Goal: Task Accomplishment & Management: Manage account settings

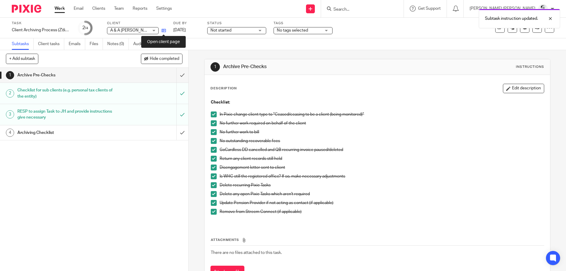
click at [164, 31] on icon at bounding box center [164, 30] width 4 height 4
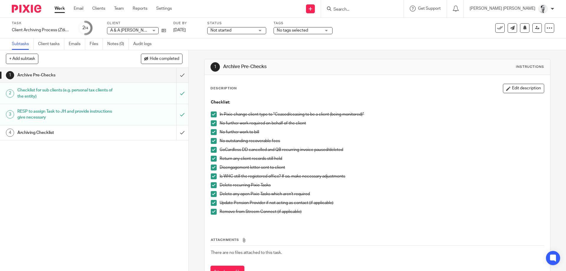
drag, startPoint x: 231, startPoint y: 124, endPoint x: 273, endPoint y: 125, distance: 42.5
click at [269, 125] on p "No further work required on behalf of the client" at bounding box center [382, 123] width 324 height 6
click at [273, 125] on p "No further work required on behalf of the client" at bounding box center [382, 123] width 324 height 6
drag, startPoint x: 249, startPoint y: 143, endPoint x: 268, endPoint y: 144, distance: 18.6
click at [255, 144] on p "No outstanding recoverable fees" at bounding box center [382, 141] width 324 height 6
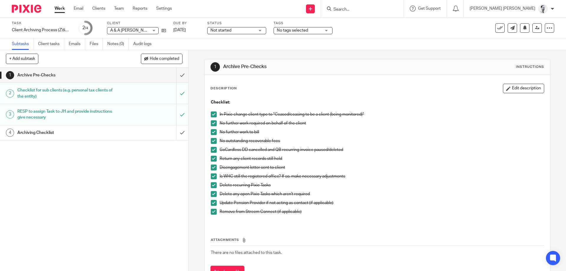
click at [269, 144] on p "No outstanding recoverable fees" at bounding box center [382, 141] width 324 height 6
click at [258, 143] on p "No outstanding recoverable fees" at bounding box center [382, 141] width 324 height 6
click at [249, 143] on p "No outstanding recoverable fees" at bounding box center [382, 141] width 324 height 6
drag, startPoint x: 247, startPoint y: 147, endPoint x: 283, endPoint y: 150, distance: 35.8
click at [280, 150] on p "GoCardless DD cancelled and QB recurring invoice paused/deleted" at bounding box center [382, 150] width 324 height 6
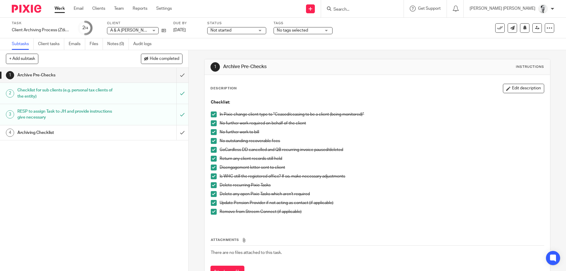
click at [283, 150] on p "GoCardless DD cancelled and QB recurring invoice paused/deleted" at bounding box center [382, 150] width 324 height 6
click at [217, 140] on li "No outstanding recoverable fees" at bounding box center [377, 142] width 333 height 9
click at [231, 141] on p "No outstanding recoverable fees" at bounding box center [382, 141] width 324 height 6
drag, startPoint x: 240, startPoint y: 141, endPoint x: 308, endPoint y: 140, distance: 68.1
click at [307, 141] on p "No outstanding recoverable fees" at bounding box center [382, 141] width 324 height 6
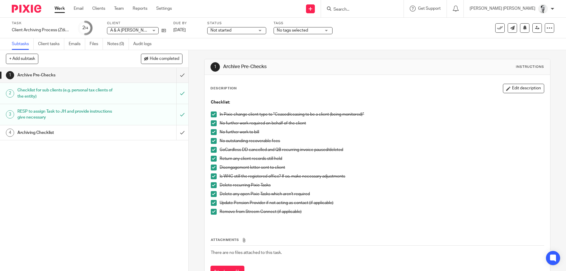
click at [308, 140] on p "No outstanding recoverable fees" at bounding box center [382, 141] width 324 height 6
click at [275, 149] on p "GoCardless DD cancelled and QB recurring invoice paused/deleted" at bounding box center [382, 150] width 324 height 6
click at [257, 149] on p "GoCardless DD cancelled and QB recurring invoice paused/deleted" at bounding box center [382, 150] width 324 height 6
click at [294, 151] on p "GoCardless DD cancelled and QB recurring invoice paused/deleted" at bounding box center [382, 150] width 324 height 6
click at [321, 151] on p "GoCardless DD cancelled and QB recurring invoice paused/deleted" at bounding box center [382, 150] width 324 height 6
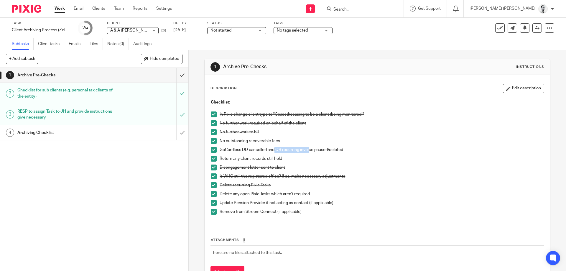
click at [274, 149] on p "GoCardless DD cancelled and QB recurring invoice paused/deleted" at bounding box center [382, 150] width 324 height 6
drag, startPoint x: 283, startPoint y: 149, endPoint x: 355, endPoint y: 145, distance: 72.3
click at [355, 145] on ul "In Pixie change client type to "Ceased/ceasing to be a client (being monitored)…" at bounding box center [377, 165] width 333 height 109
click at [355, 145] on div "No outstanding recoverable fees" at bounding box center [382, 142] width 324 height 9
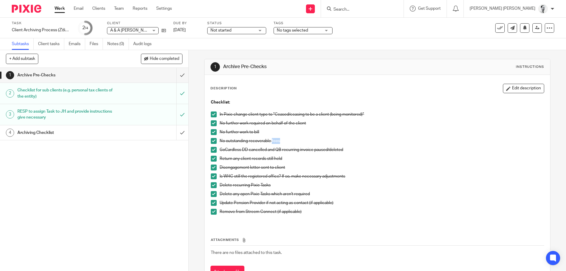
drag, startPoint x: 355, startPoint y: 145, endPoint x: 346, endPoint y: 147, distance: 9.4
click at [352, 144] on div "No outstanding recoverable fees" at bounding box center [382, 142] width 324 height 9
drag, startPoint x: 310, startPoint y: 149, endPoint x: 277, endPoint y: 147, distance: 32.8
click at [306, 148] on p "GoCardless DD cancelled and QB recurring invoice paused/deleted" at bounding box center [382, 150] width 324 height 6
click at [277, 147] on p "GoCardless DD cancelled and QB recurring invoice paused/deleted" at bounding box center [382, 150] width 324 height 6
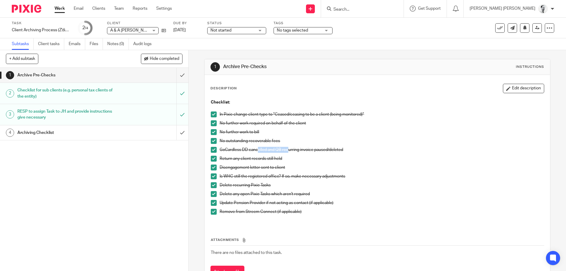
drag, startPoint x: 275, startPoint y: 151, endPoint x: 299, endPoint y: 151, distance: 23.6
click at [292, 151] on p "GoCardless DD cancelled and QB recurring invoice paused/deleted" at bounding box center [382, 150] width 324 height 6
click at [300, 151] on p "GoCardless DD cancelled and QB recurring invoice paused/deleted" at bounding box center [382, 150] width 324 height 6
drag, startPoint x: 271, startPoint y: 161, endPoint x: 237, endPoint y: 158, distance: 34.0
click at [254, 159] on p "Return any client records still held" at bounding box center [382, 159] width 324 height 6
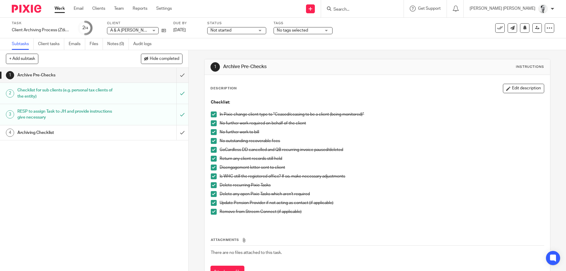
click at [237, 158] on p "Return any client records still held" at bounding box center [382, 159] width 324 height 6
click at [271, 160] on p "Return any client records still held" at bounding box center [382, 159] width 324 height 6
click at [286, 160] on p "Return any client records still held" at bounding box center [382, 159] width 324 height 6
drag, startPoint x: 259, startPoint y: 159, endPoint x: 214, endPoint y: 158, distance: 44.5
click at [227, 158] on p "Return any client records still held" at bounding box center [382, 159] width 324 height 6
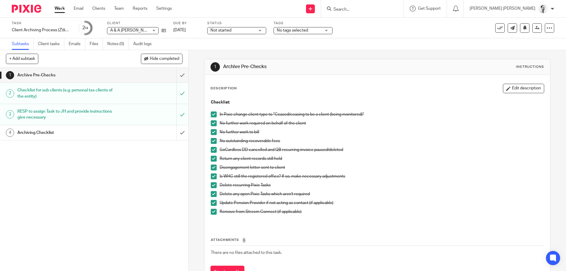
click at [226, 158] on p "Return any client records still held" at bounding box center [382, 159] width 324 height 6
drag, startPoint x: 220, startPoint y: 158, endPoint x: 286, endPoint y: 158, distance: 65.8
click at [286, 158] on p "Return any client records still held" at bounding box center [382, 159] width 324 height 6
drag, startPoint x: 286, startPoint y: 158, endPoint x: 220, endPoint y: 157, distance: 66.1
click at [219, 157] on li "Return any client records still held" at bounding box center [377, 160] width 333 height 9
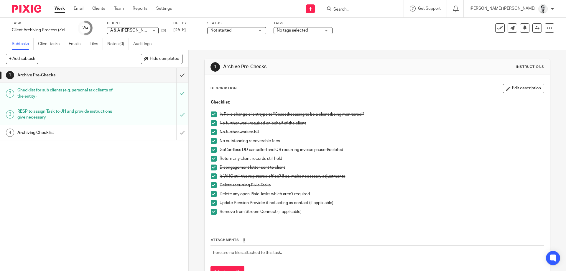
click at [220, 157] on p "Return any client records still held" at bounding box center [382, 159] width 324 height 6
drag, startPoint x: 221, startPoint y: 157, endPoint x: 282, endPoint y: 158, distance: 61.0
click at [282, 158] on p "Return any client records still held" at bounding box center [382, 159] width 324 height 6
drag, startPoint x: 282, startPoint y: 158, endPoint x: 229, endPoint y: 156, distance: 52.2
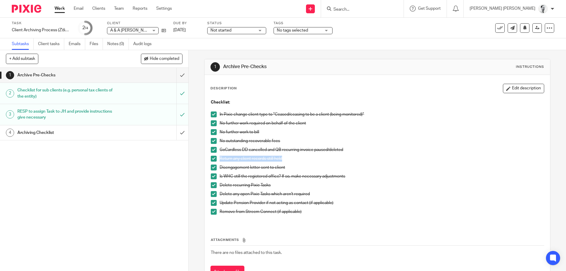
click at [229, 156] on p "Return any client records still held" at bounding box center [382, 159] width 324 height 6
drag, startPoint x: 232, startPoint y: 159, endPoint x: 269, endPoint y: 159, distance: 37.2
click at [256, 159] on p "Return any client records still held" at bounding box center [382, 159] width 324 height 6
click at [269, 159] on p "Return any client records still held" at bounding box center [382, 159] width 324 height 6
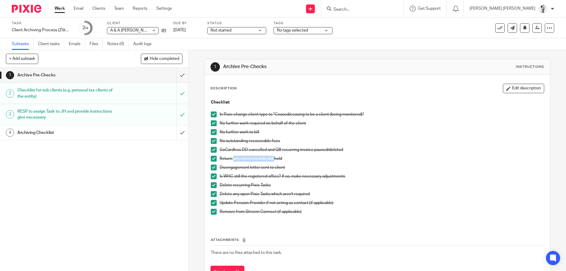
drag, startPoint x: 269, startPoint y: 159, endPoint x: 235, endPoint y: 159, distance: 33.6
click at [235, 159] on p "Return any client records still held" at bounding box center [382, 159] width 324 height 6
drag, startPoint x: 250, startPoint y: 158, endPoint x: 275, endPoint y: 158, distance: 25.1
click at [275, 158] on p "Return any client records still held" at bounding box center [382, 159] width 324 height 6
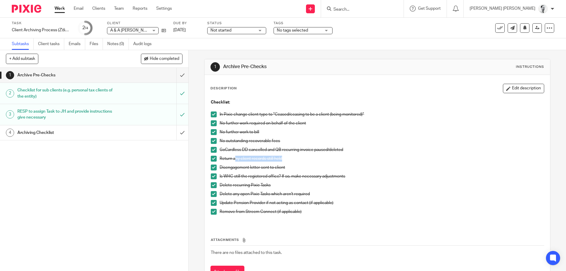
drag, startPoint x: 282, startPoint y: 158, endPoint x: 231, endPoint y: 157, distance: 51.6
click at [231, 157] on p "Return any client records still held" at bounding box center [382, 159] width 324 height 6
drag, startPoint x: 244, startPoint y: 157, endPoint x: 302, endPoint y: 160, distance: 57.8
click at [302, 160] on p "Return any client records still held" at bounding box center [382, 159] width 324 height 6
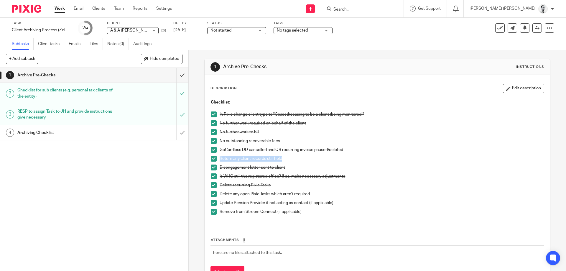
drag, startPoint x: 285, startPoint y: 159, endPoint x: 212, endPoint y: 158, distance: 73.7
click at [212, 158] on li "Return any client records still held" at bounding box center [377, 160] width 333 height 9
click at [212, 158] on span at bounding box center [214, 159] width 6 height 6
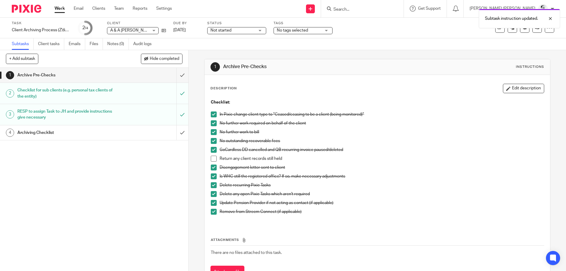
click at [212, 158] on span at bounding box center [214, 159] width 6 height 6
drag, startPoint x: 282, startPoint y: 166, endPoint x: 239, endPoint y: 164, distance: 42.5
click at [239, 164] on ul "In Pixie change client type to "Ceased/ceasing to be a client (being monitored)…" at bounding box center [377, 165] width 333 height 109
click at [239, 164] on div "Return any client records still held" at bounding box center [382, 160] width 324 height 9
drag, startPoint x: 244, startPoint y: 179, endPoint x: 282, endPoint y: 180, distance: 37.8
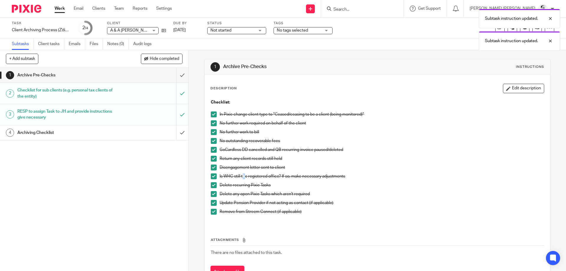
click at [253, 179] on div "Is WHC still the registered office? If so, make necessary adjustments" at bounding box center [382, 177] width 324 height 9
drag, startPoint x: 282, startPoint y: 180, endPoint x: 253, endPoint y: 178, distance: 28.7
click at [281, 179] on div "Is WHC still the registered office? If so, make necessary adjustments" at bounding box center [382, 177] width 324 height 9
drag, startPoint x: 253, startPoint y: 178, endPoint x: 249, endPoint y: 177, distance: 3.9
click at [249, 177] on p "Is WHC still the registered office? If so, make necessary adjustments" at bounding box center [382, 176] width 324 height 6
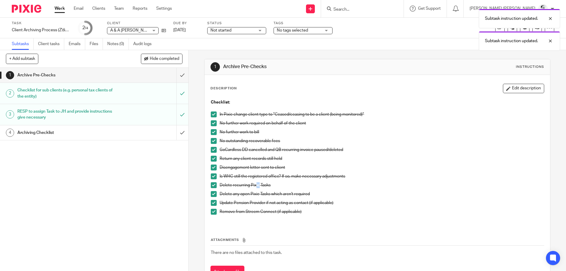
drag, startPoint x: 256, startPoint y: 185, endPoint x: 259, endPoint y: 186, distance: 3.3
click at [261, 186] on p "Delete recurring Pixie Tasks" at bounding box center [382, 185] width 324 height 6
drag, startPoint x: 243, startPoint y: 194, endPoint x: 285, endPoint y: 198, distance: 41.5
click at [252, 194] on p "Delete any open Pixie Tasks which aren't required" at bounding box center [382, 194] width 324 height 6
drag, startPoint x: 285, startPoint y: 198, endPoint x: 272, endPoint y: 198, distance: 12.1
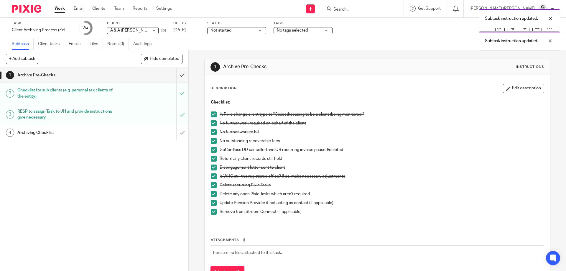
click at [285, 197] on div "Delete any open Pixie Tasks which aren't required" at bounding box center [382, 195] width 324 height 9
click at [185, 76] on input "submit" at bounding box center [94, 75] width 188 height 15
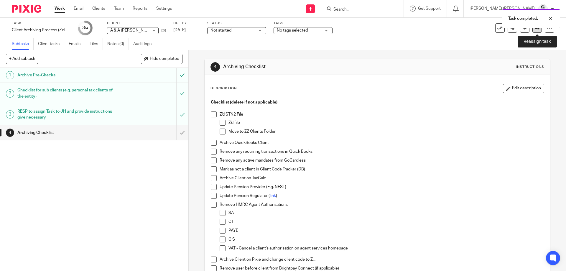
click at [538, 30] on icon at bounding box center [537, 28] width 4 height 4
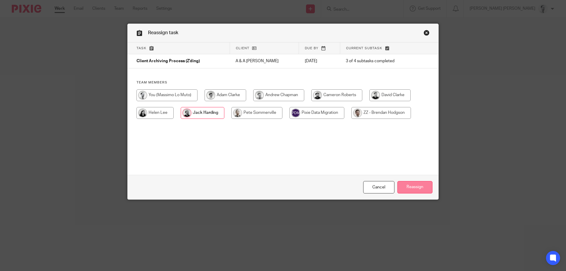
click at [419, 184] on input "Reassign" at bounding box center [414, 187] width 35 height 13
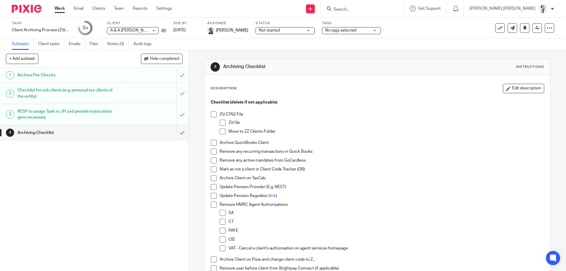
click at [57, 11] on link "Work" at bounding box center [60, 9] width 10 height 6
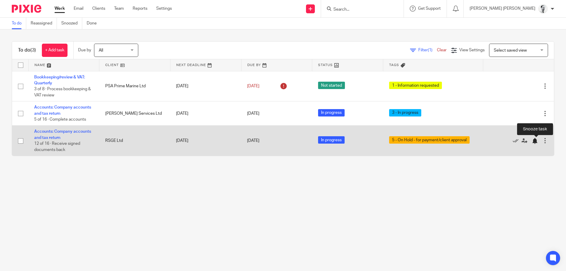
click at [537, 139] on div at bounding box center [535, 141] width 6 height 6
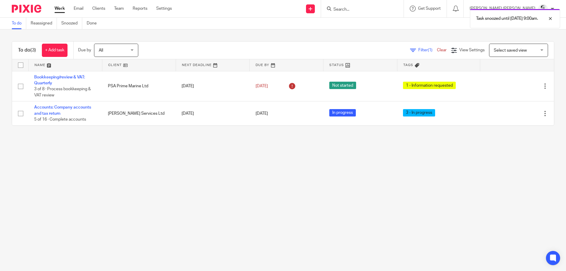
click at [332, 52] on div "Filter (1) Clear View Settings View Settings (1) Filters Clear Save Manage save…" at bounding box center [351, 50] width 405 height 13
click at [463, 50] on span "View Settings" at bounding box center [471, 50] width 25 height 4
click at [464, 50] on span "View Settings" at bounding box center [471, 50] width 25 height 4
click at [535, 50] on span "Select saved view" at bounding box center [515, 50] width 43 height 12
click at [539, 49] on div "Select saved view Select saved view" at bounding box center [518, 50] width 59 height 13
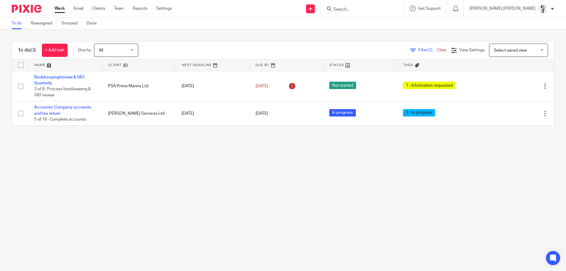
drag, startPoint x: 74, startPoint y: 26, endPoint x: 85, endPoint y: 31, distance: 12.7
click at [74, 25] on link "Snoozed" at bounding box center [71, 24] width 21 height 12
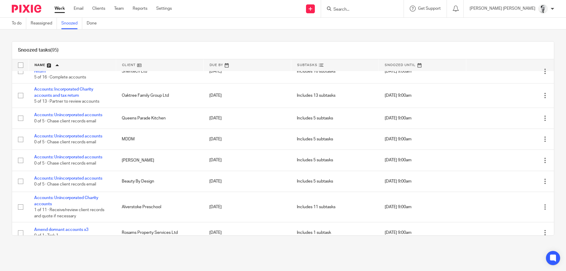
scroll to position [372, 0]
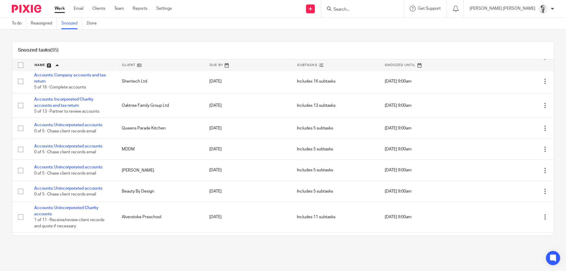
click at [386, 8] on input "Search" at bounding box center [359, 9] width 53 height 5
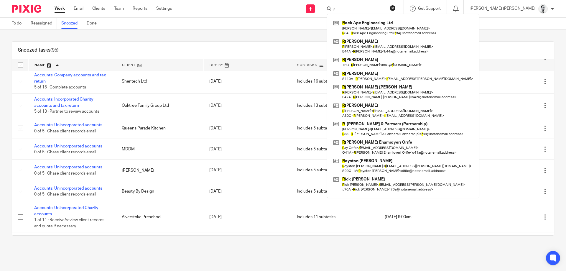
click at [384, 7] on input "r" at bounding box center [359, 9] width 53 height 5
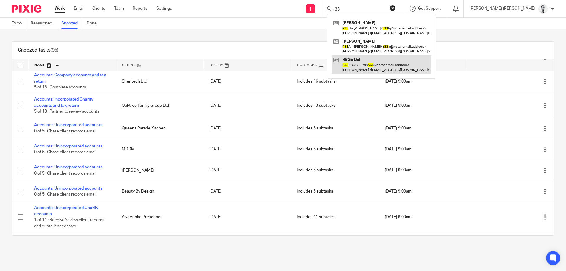
type input "r33"
click at [384, 68] on link at bounding box center [382, 64] width 100 height 18
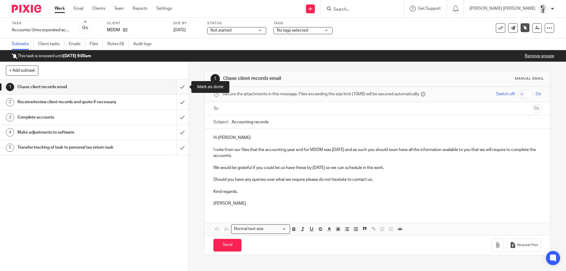
click at [186, 88] on input "submit" at bounding box center [94, 87] width 188 height 15
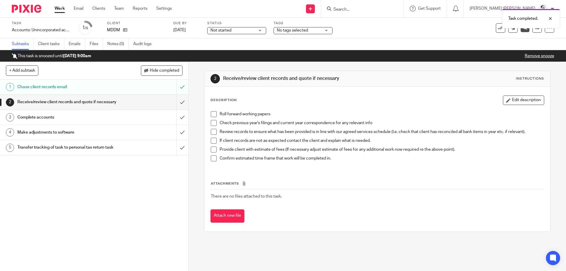
click at [276, 30] on div "No tags selected" at bounding box center [303, 30] width 59 height 7
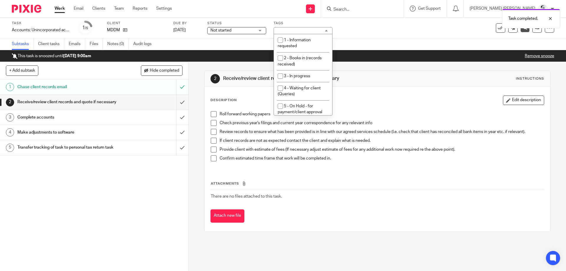
click at [256, 29] on div "Not started Not started" at bounding box center [236, 30] width 59 height 7
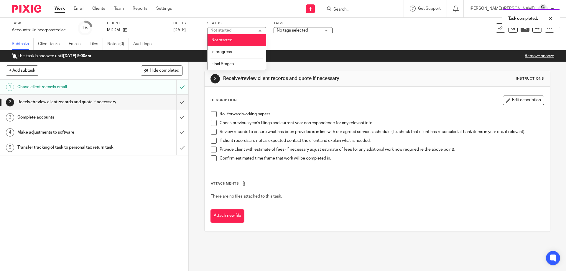
click at [294, 30] on span "No tags selected" at bounding box center [292, 30] width 31 height 4
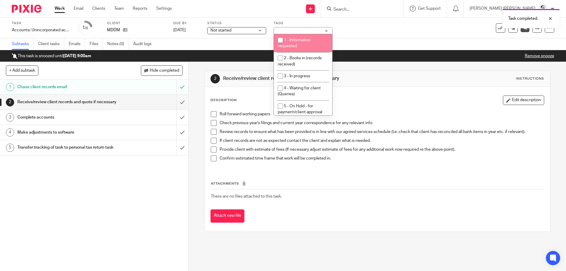
click at [303, 43] on li "1 - Information requested" at bounding box center [303, 43] width 58 height 18
checkbox input "true"
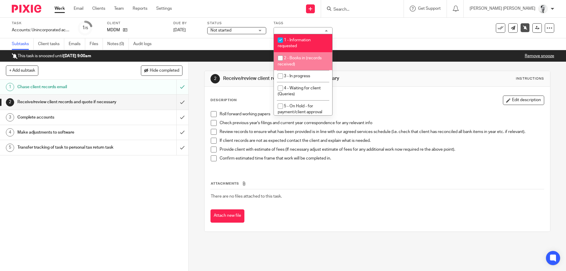
click at [367, 64] on div "2 Receive/review client records and quote if necessary Instructions Description…" at bounding box center [377, 151] width 346 height 179
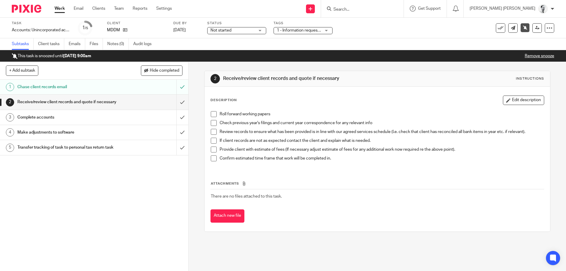
click at [212, 133] on span at bounding box center [214, 132] width 6 height 6
click at [216, 124] on span at bounding box center [214, 123] width 6 height 6
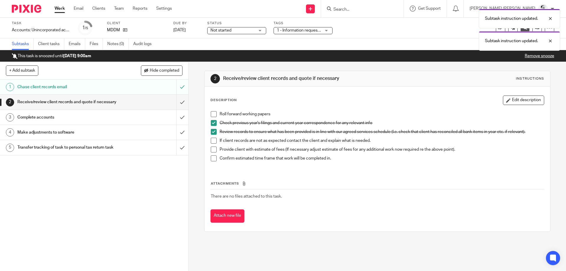
click at [213, 131] on span at bounding box center [214, 132] width 6 height 6
click at [213, 124] on span at bounding box center [214, 123] width 6 height 6
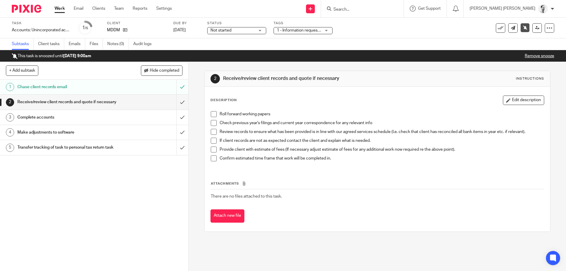
click at [212, 125] on span at bounding box center [214, 123] width 6 height 6
click at [210, 115] on div "Roll forward working papers Check previous year's filings and current year corr…" at bounding box center [377, 138] width 339 height 60
click at [215, 125] on span at bounding box center [214, 123] width 6 height 6
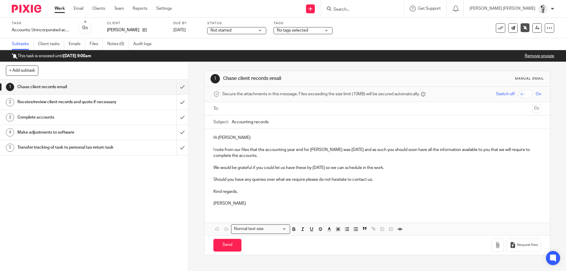
drag, startPoint x: 307, startPoint y: 29, endPoint x: 307, endPoint y: 45, distance: 16.2
click at [307, 28] on span "No tags selected" at bounding box center [299, 30] width 44 height 6
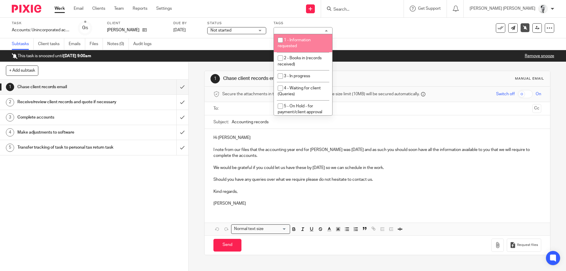
click at [306, 43] on li "1 - Information requested" at bounding box center [303, 43] width 58 height 18
checkbox input "true"
click at [185, 88] on input "submit" at bounding box center [94, 87] width 188 height 15
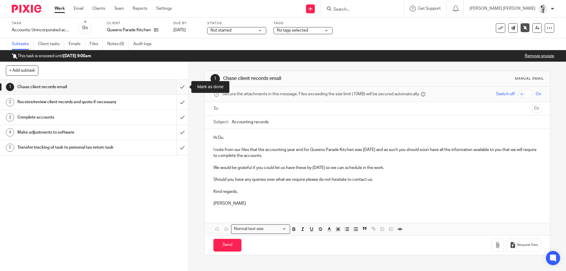
click at [182, 87] on input "submit" at bounding box center [94, 87] width 188 height 15
click at [179, 87] on input "submit" at bounding box center [94, 87] width 188 height 15
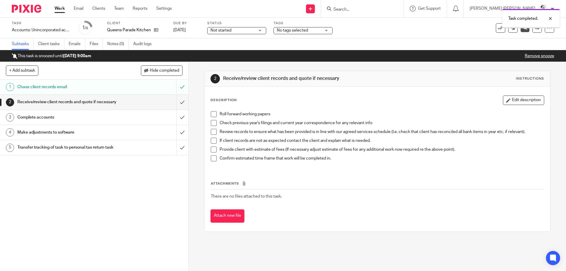
click at [62, 9] on link "Work" at bounding box center [60, 9] width 10 height 6
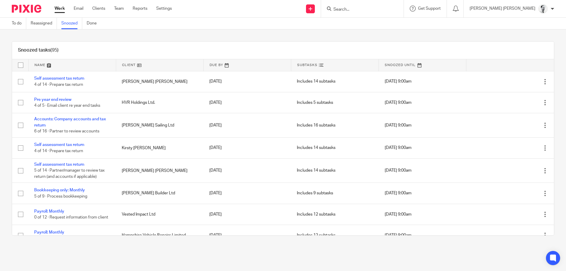
scroll to position [372, 0]
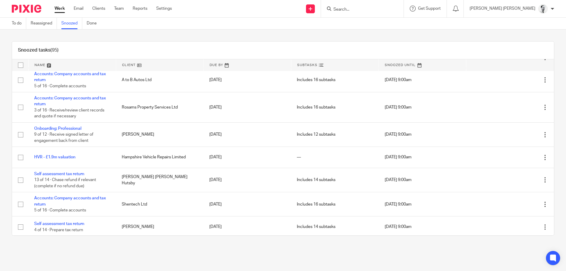
click at [37, 63] on link at bounding box center [72, 65] width 87 height 12
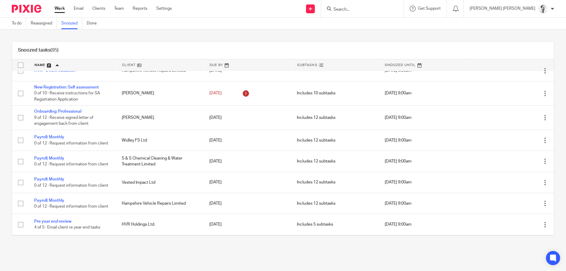
scroll to position [892, 0]
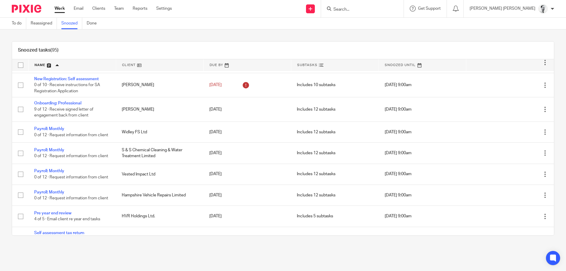
click at [325, 32] on div "Snoozed tasks (95) Name Client Due By Subtasks Snoozed Until Accounts: Company …" at bounding box center [283, 138] width 566 height 218
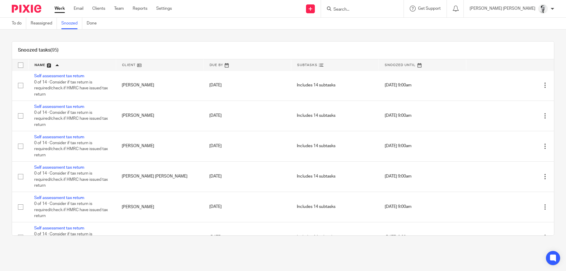
scroll to position [1313, 0]
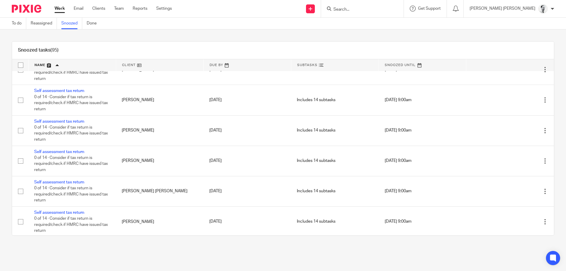
click at [386, 8] on input "Search" at bounding box center [359, 9] width 53 height 5
click at [329, 7] on input "a" at bounding box center [355, 9] width 53 height 5
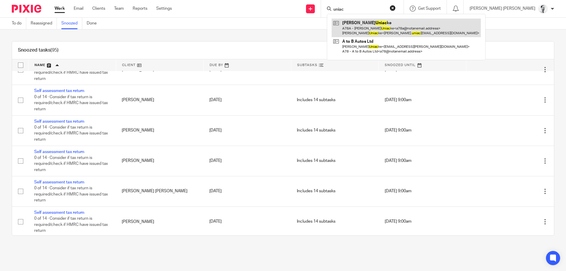
type input "uniac"
click at [387, 34] on link at bounding box center [406, 28] width 149 height 18
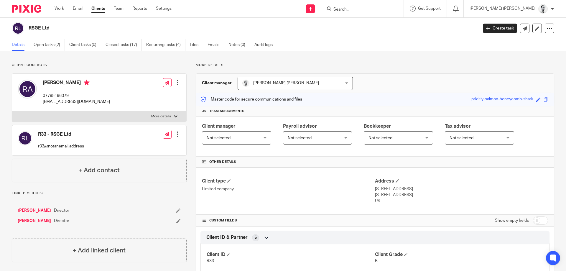
click at [53, 39] on div "RSGE Ltd Create task Update from Companies House Export data Merge Archive clie…" at bounding box center [283, 29] width 566 height 22
click at [56, 47] on link "Open tasks (2)" at bounding box center [49, 45] width 31 height 12
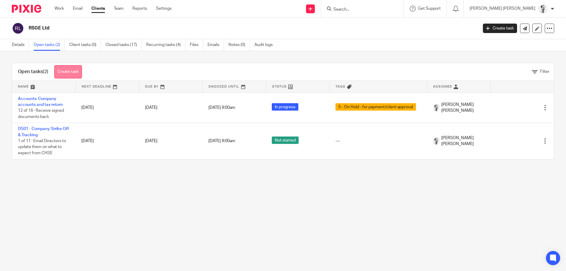
click at [71, 70] on link "Create task" at bounding box center [68, 71] width 28 height 13
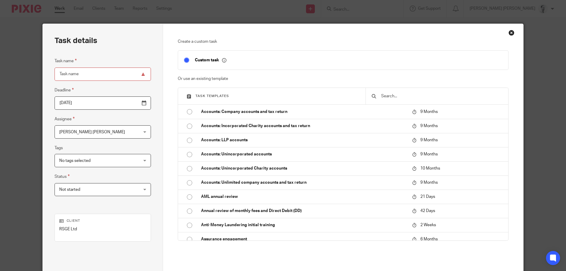
click at [398, 96] on input "text" at bounding box center [442, 96] width 122 height 6
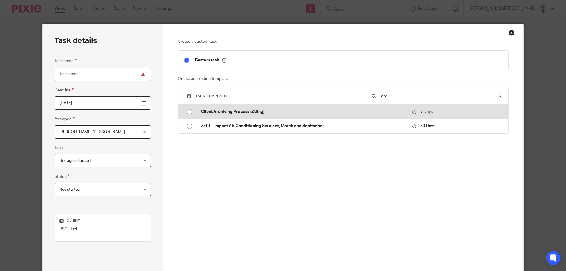
type input "arc"
click at [304, 113] on p "Client Archiving Process (Z'ding)" at bounding box center [303, 112] width 205 height 6
type input "2025-08-21"
type input "Client Archiving Process (Z'ding)"
checkbox input "false"
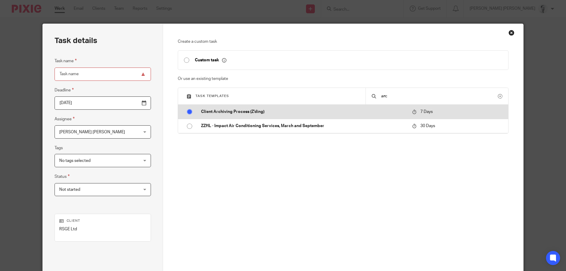
radio input "true"
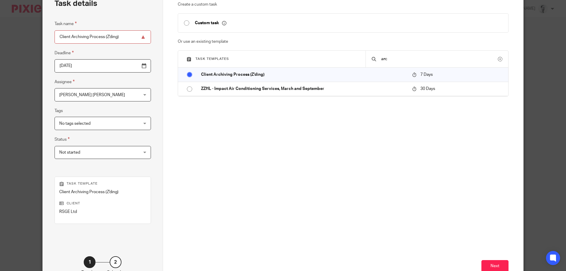
scroll to position [57, 0]
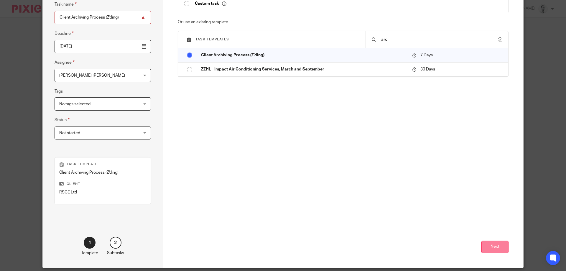
click at [504, 248] on button "Next" at bounding box center [495, 247] width 27 height 13
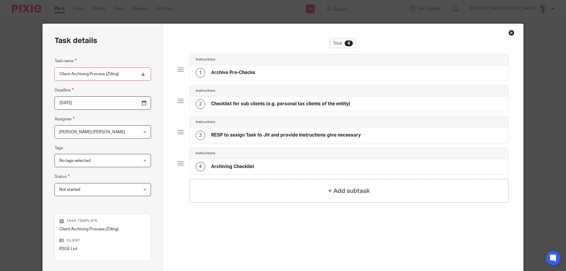
scroll to position [78, 0]
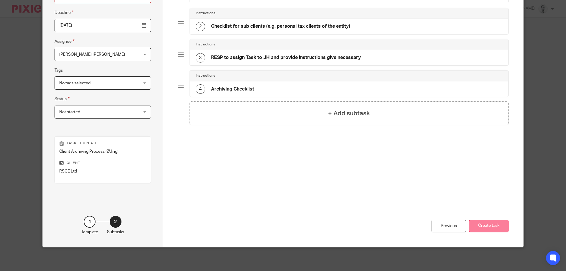
click at [484, 225] on button "Create task" at bounding box center [489, 226] width 40 height 13
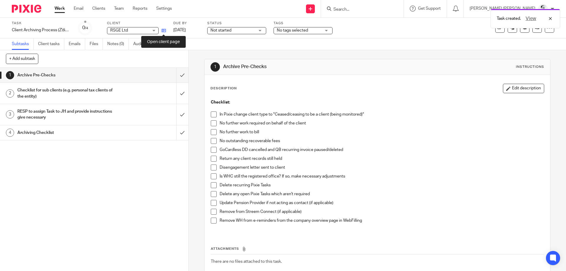
click at [164, 31] on icon at bounding box center [164, 30] width 4 height 4
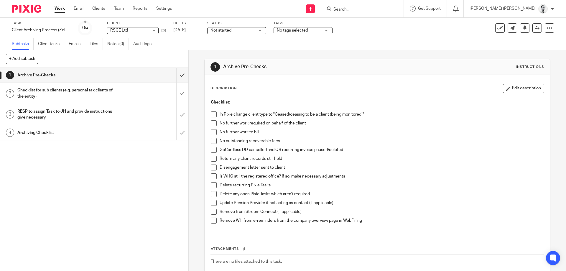
click at [213, 114] on span at bounding box center [214, 114] width 6 height 6
click at [213, 157] on span at bounding box center [214, 159] width 6 height 6
click at [213, 167] on span at bounding box center [214, 168] width 6 height 6
click at [163, 30] on icon at bounding box center [164, 30] width 4 height 4
click at [213, 182] on span at bounding box center [214, 185] width 6 height 6
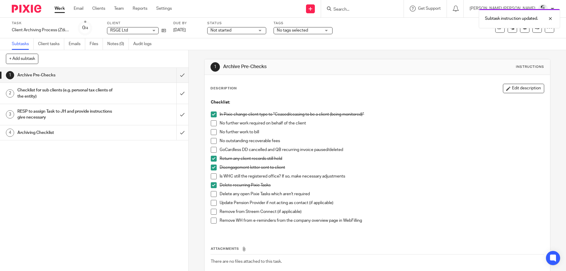
click at [213, 183] on span at bounding box center [214, 185] width 6 height 6
drag, startPoint x: 213, startPoint y: 185, endPoint x: 224, endPoint y: 186, distance: 11.6
click at [213, 185] on span at bounding box center [214, 185] width 6 height 6
click at [214, 203] on span at bounding box center [214, 203] width 6 height 6
click at [213, 211] on span at bounding box center [214, 212] width 6 height 6
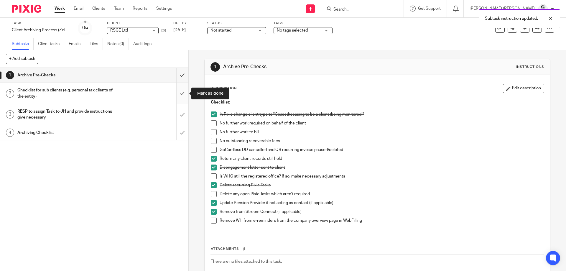
click at [181, 93] on input "submit" at bounding box center [94, 93] width 188 height 21
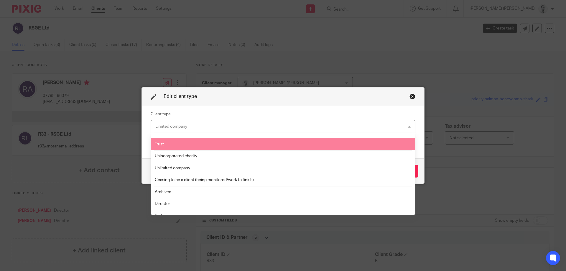
scroll to position [99, 0]
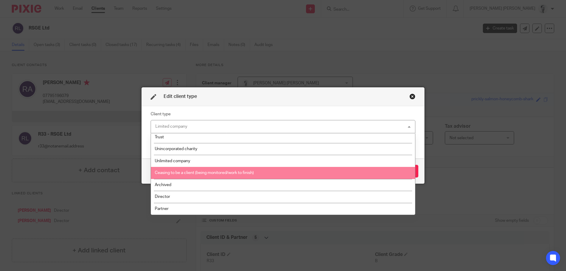
click at [219, 173] on span "Ceasing to be a client (being monitored/work to finish)" at bounding box center [204, 173] width 99 height 4
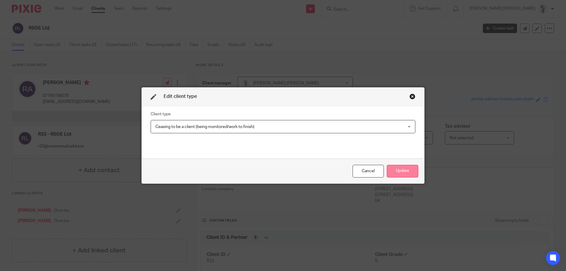
click at [398, 171] on button "Update" at bounding box center [403, 171] width 32 height 13
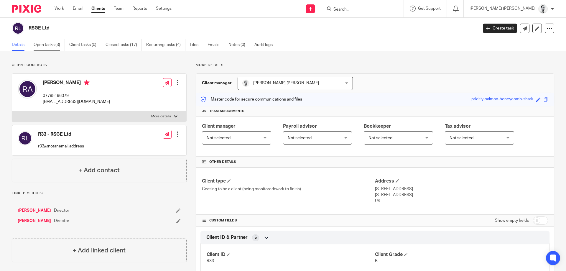
click at [44, 44] on link "Open tasks (3)" at bounding box center [49, 45] width 31 height 12
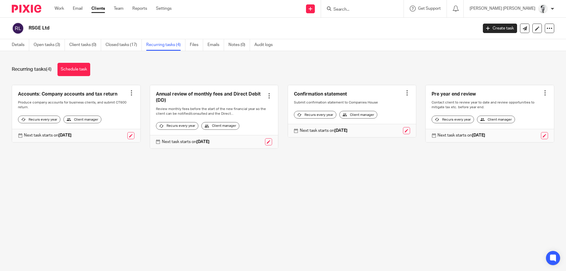
click at [132, 92] on div at bounding box center [132, 93] width 6 height 6
click at [122, 129] on span "Cancel schedule" at bounding box center [109, 130] width 31 height 4
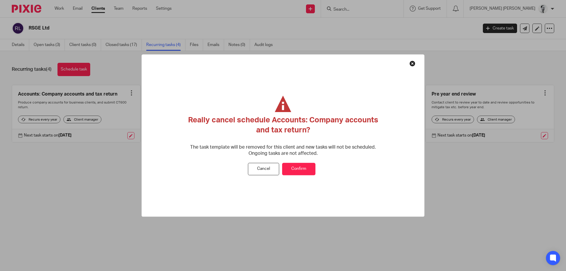
click at [305, 165] on button "Confirm" at bounding box center [298, 169] width 33 height 13
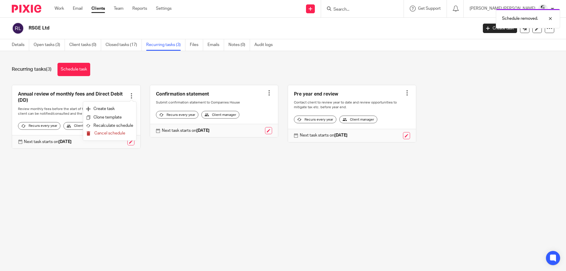
click at [123, 132] on span "Cancel schedule" at bounding box center [109, 133] width 31 height 4
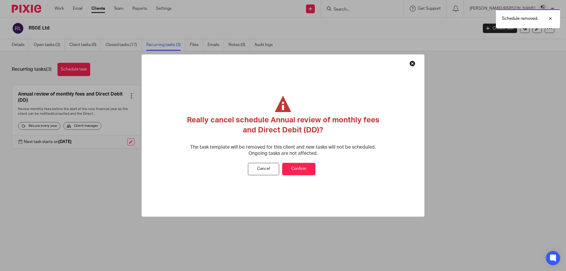
click at [286, 167] on button "Confirm" at bounding box center [298, 169] width 33 height 13
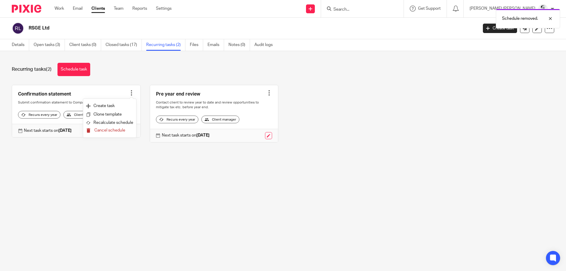
click at [120, 130] on span "Cancel schedule" at bounding box center [109, 130] width 31 height 4
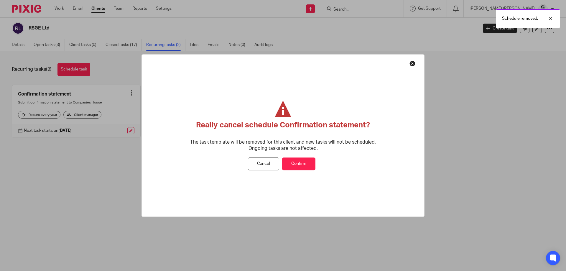
drag, startPoint x: 306, startPoint y: 165, endPoint x: 300, endPoint y: 160, distance: 8.2
click at [305, 165] on button "Confirm" at bounding box center [298, 164] width 33 height 13
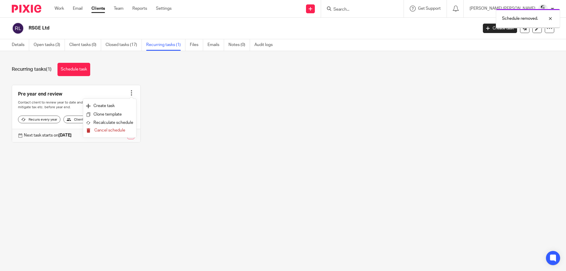
click at [124, 128] on button "Cancel schedule" at bounding box center [109, 131] width 47 height 8
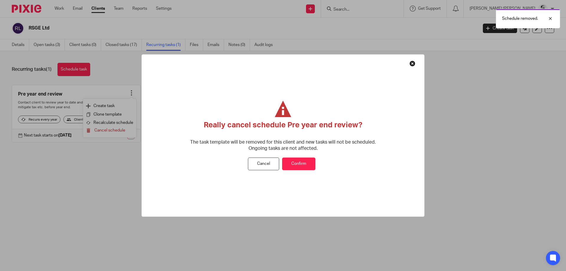
click at [309, 160] on button "Confirm" at bounding box center [298, 164] width 33 height 13
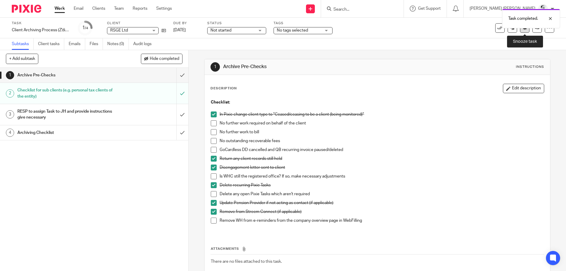
click at [527, 29] on icon at bounding box center [525, 27] width 4 height 4
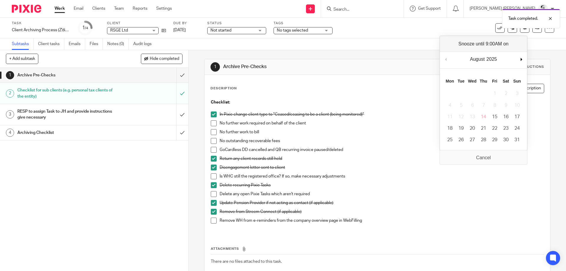
drag, startPoint x: 519, startPoint y: 58, endPoint x: 522, endPoint y: 59, distance: 3.0
click at [520, 58] on div "August January February March April May June July August September October Nove…" at bounding box center [483, 60] width 87 height 17
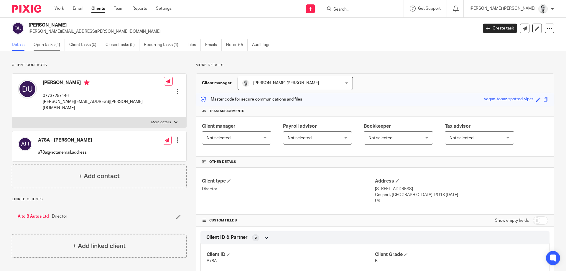
click at [52, 43] on link "Open tasks (1)" at bounding box center [49, 45] width 31 height 12
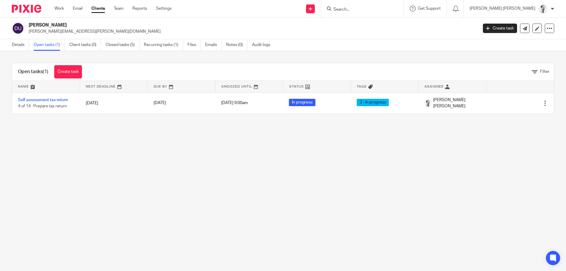
click at [60, 98] on td "Self assessment tax return 4 of 14 · Prepare tax return" at bounding box center [46, 103] width 68 height 21
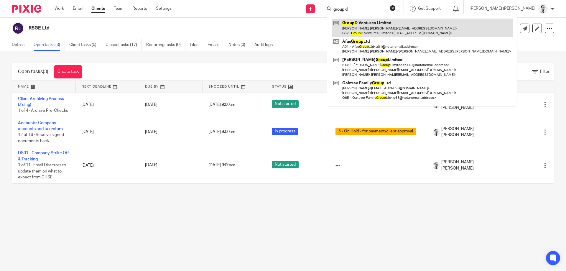
type input "group d"
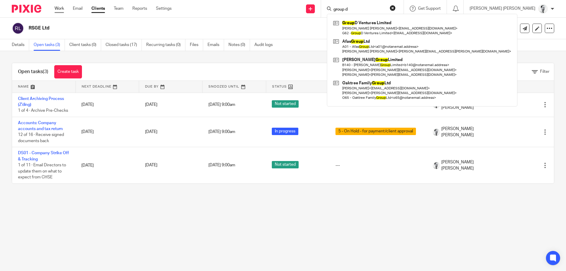
click at [56, 6] on link "Work" at bounding box center [59, 9] width 9 height 6
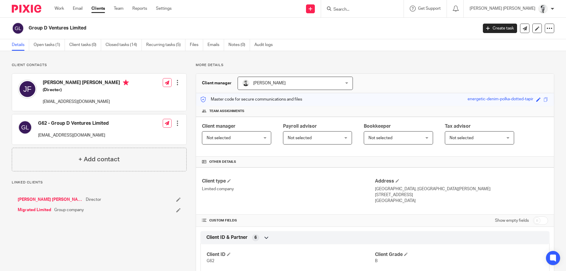
scroll to position [28, 0]
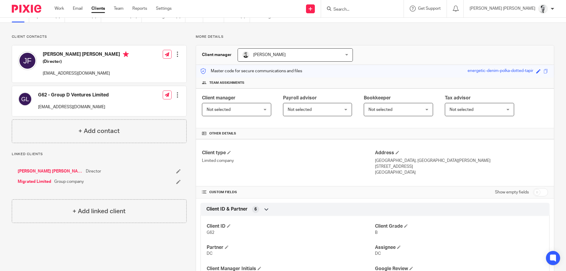
drag, startPoint x: 51, startPoint y: 96, endPoint x: 124, endPoint y: 97, distance: 72.6
click at [124, 98] on div "G62 - Group D Ventures Limited [EMAIL_ADDRESS][DOMAIN_NAME] Edit contact Create…" at bounding box center [99, 101] width 174 height 30
copy h4 "Group D Ventures Limited"
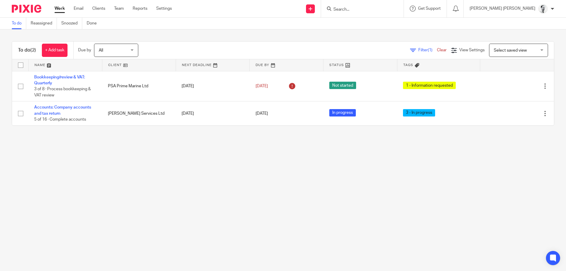
click at [372, 8] on input "Search" at bounding box center [359, 9] width 53 height 5
